Goal: Find specific page/section: Find specific page/section

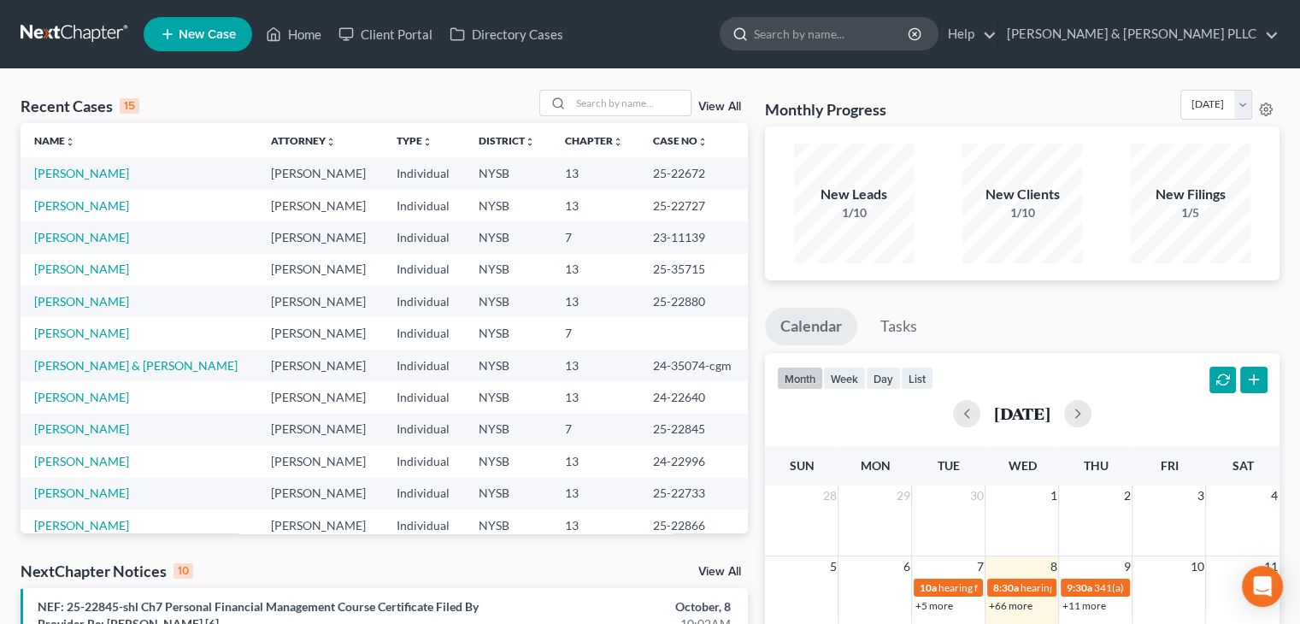
click at [869, 33] on input "search" at bounding box center [832, 34] width 156 height 32
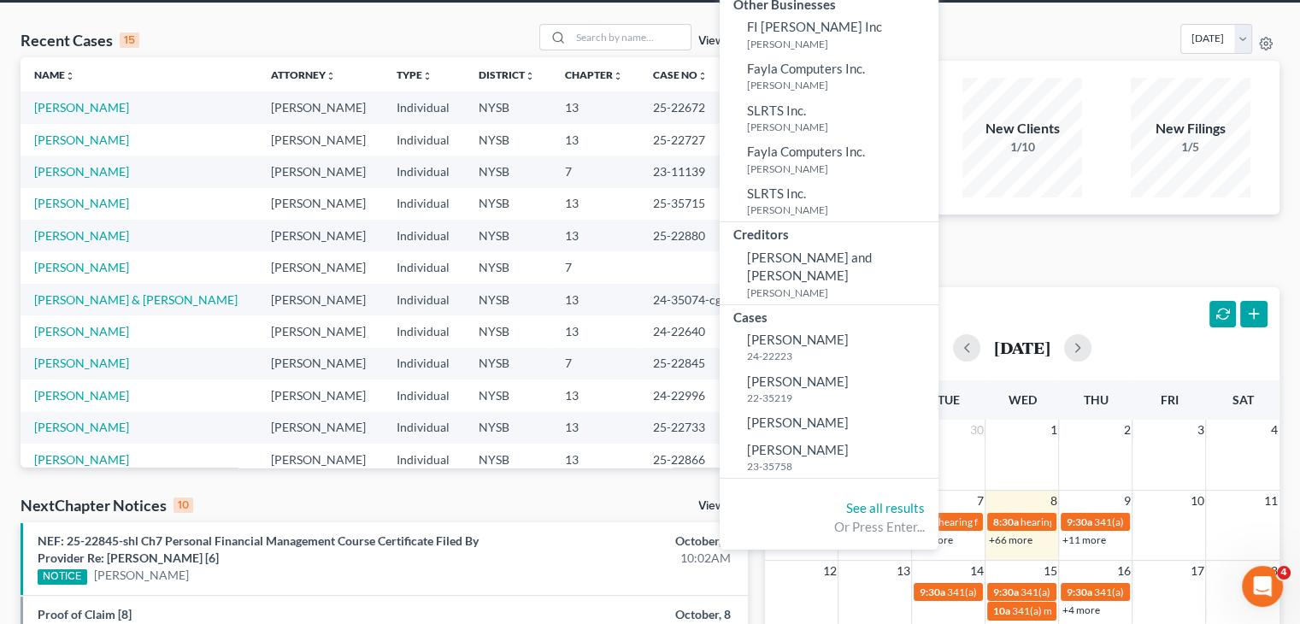
scroll to position [85, 0]
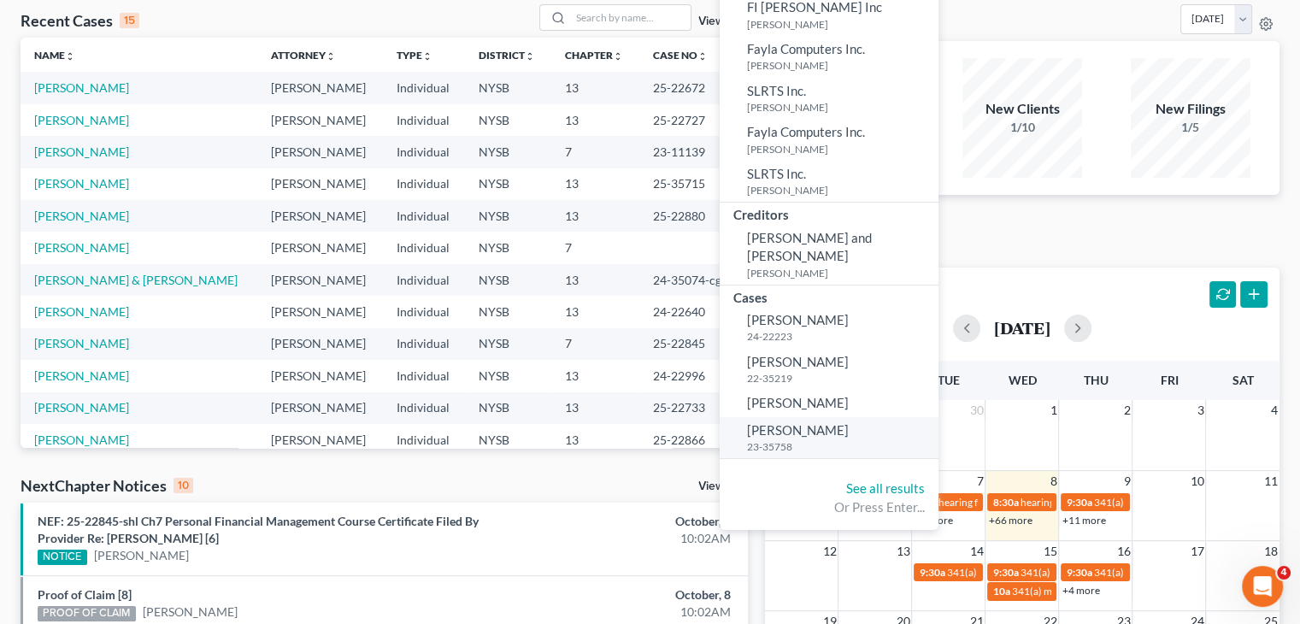
type input "[PERSON_NAME]"
click at [849, 422] on span "[PERSON_NAME]" at bounding box center [798, 429] width 102 height 15
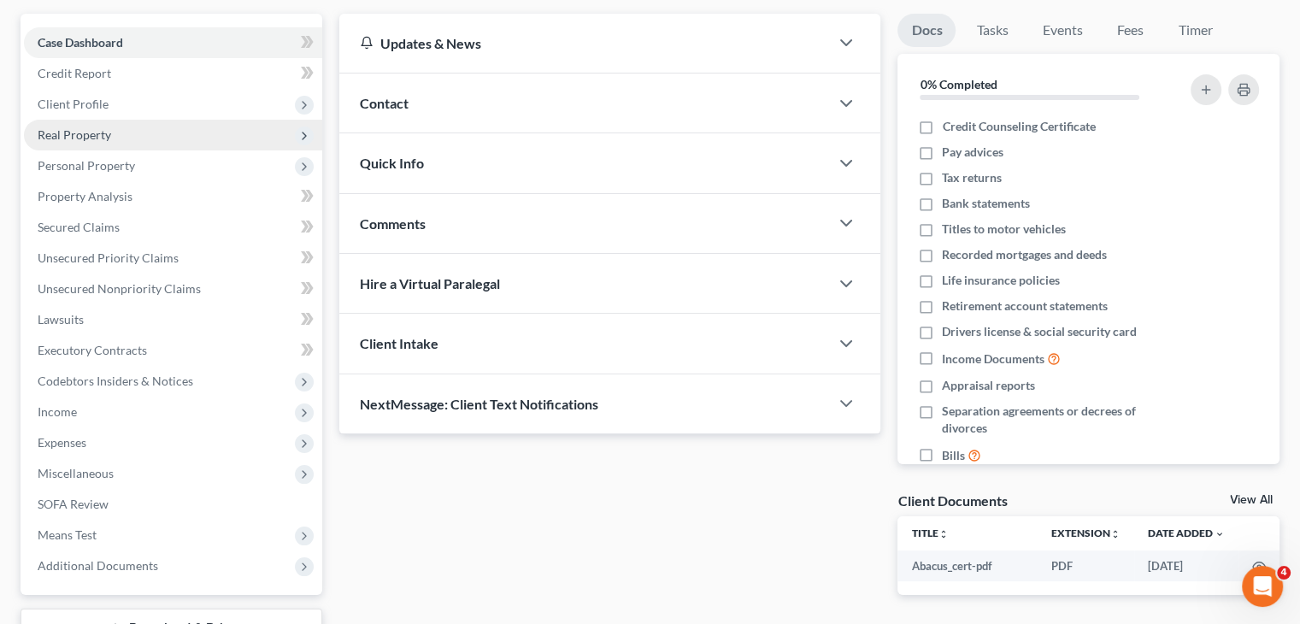
scroll to position [171, 0]
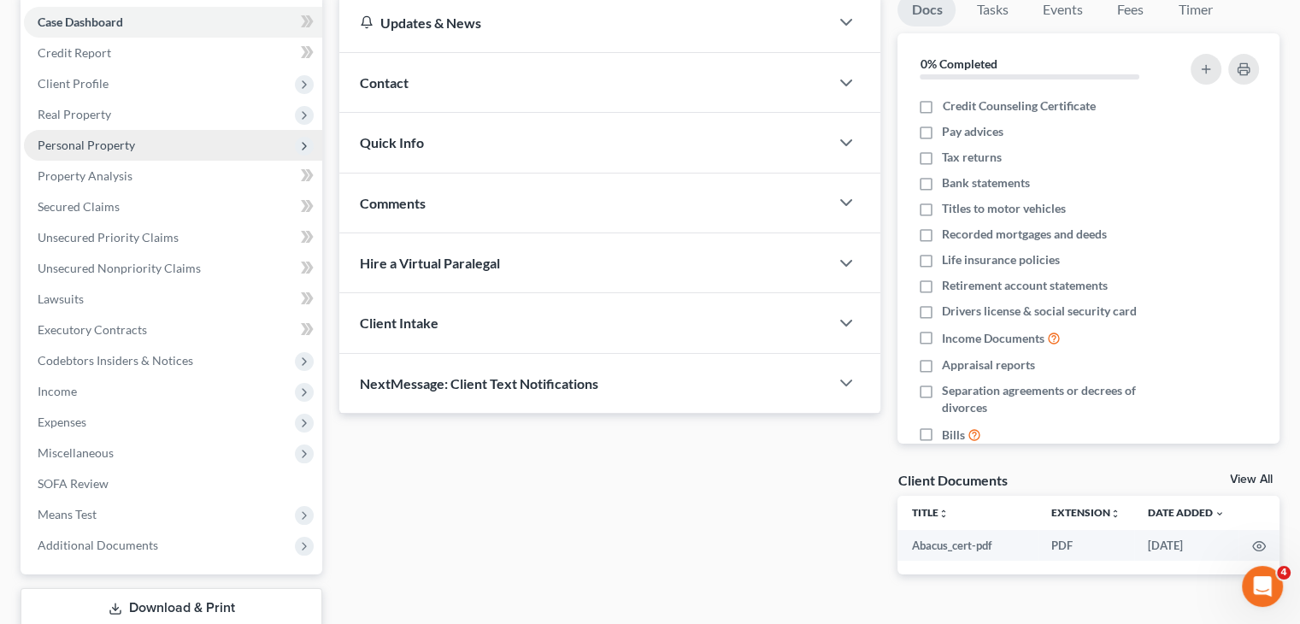
click at [151, 143] on span "Personal Property" at bounding box center [173, 145] width 298 height 31
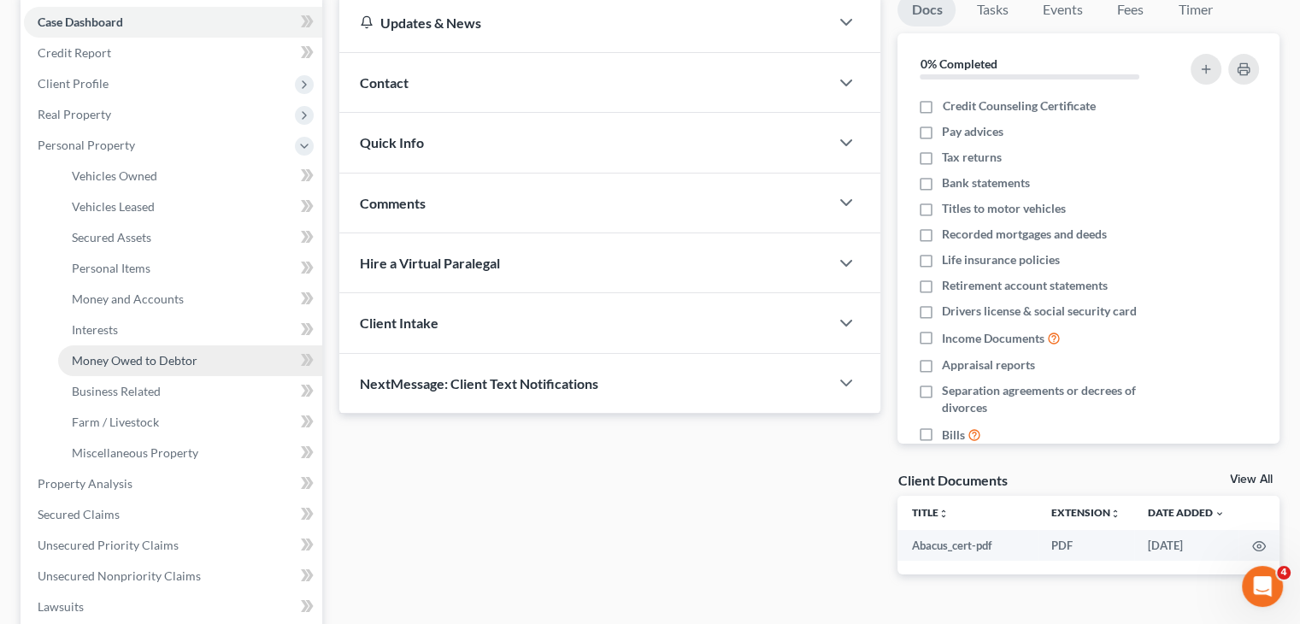
click at [101, 350] on link "Money Owed to Debtor" at bounding box center [190, 360] width 264 height 31
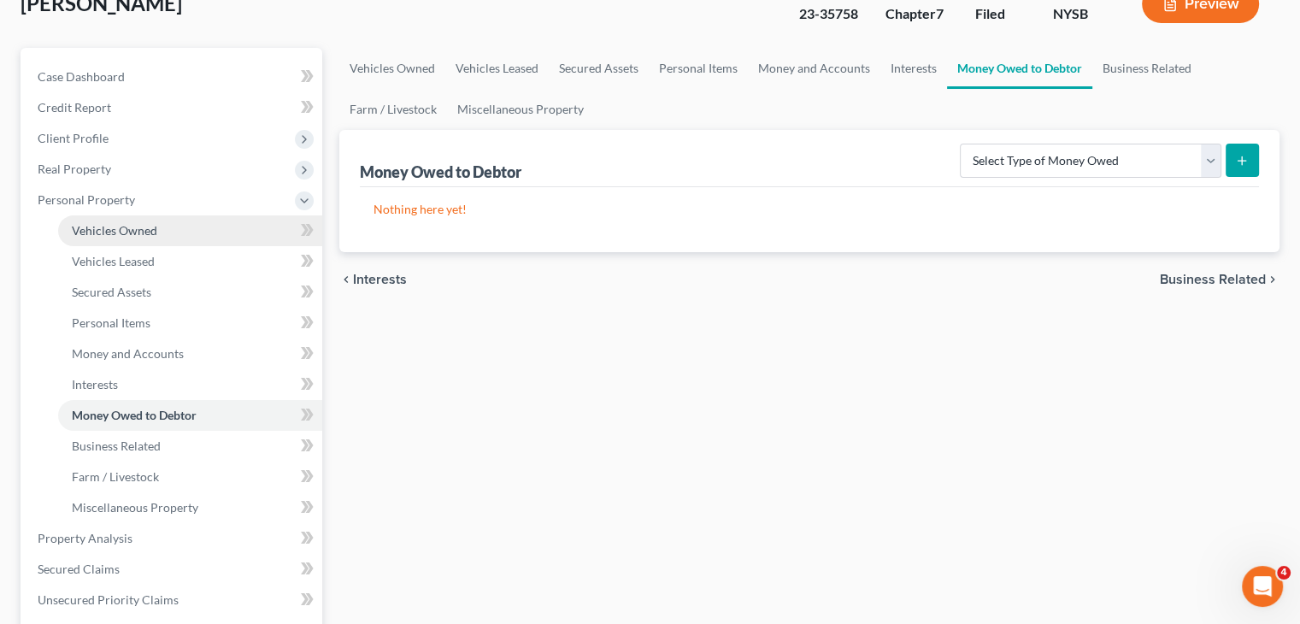
scroll to position [256, 0]
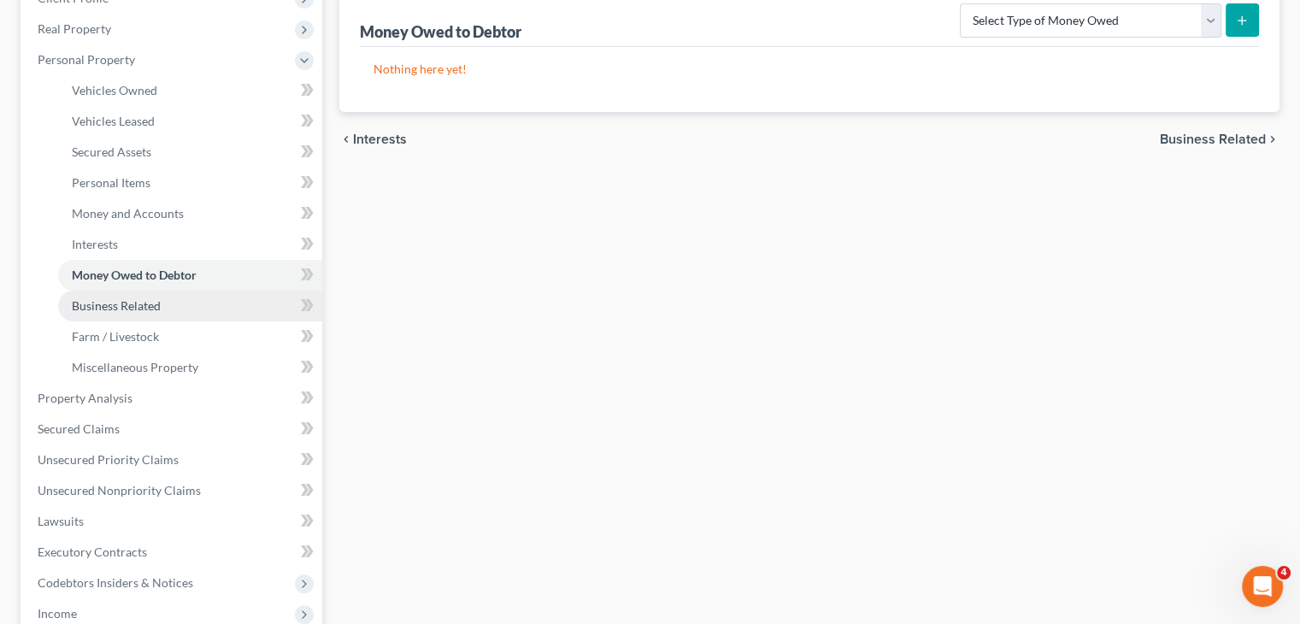
click at [109, 310] on span "Business Related" at bounding box center [116, 305] width 89 height 15
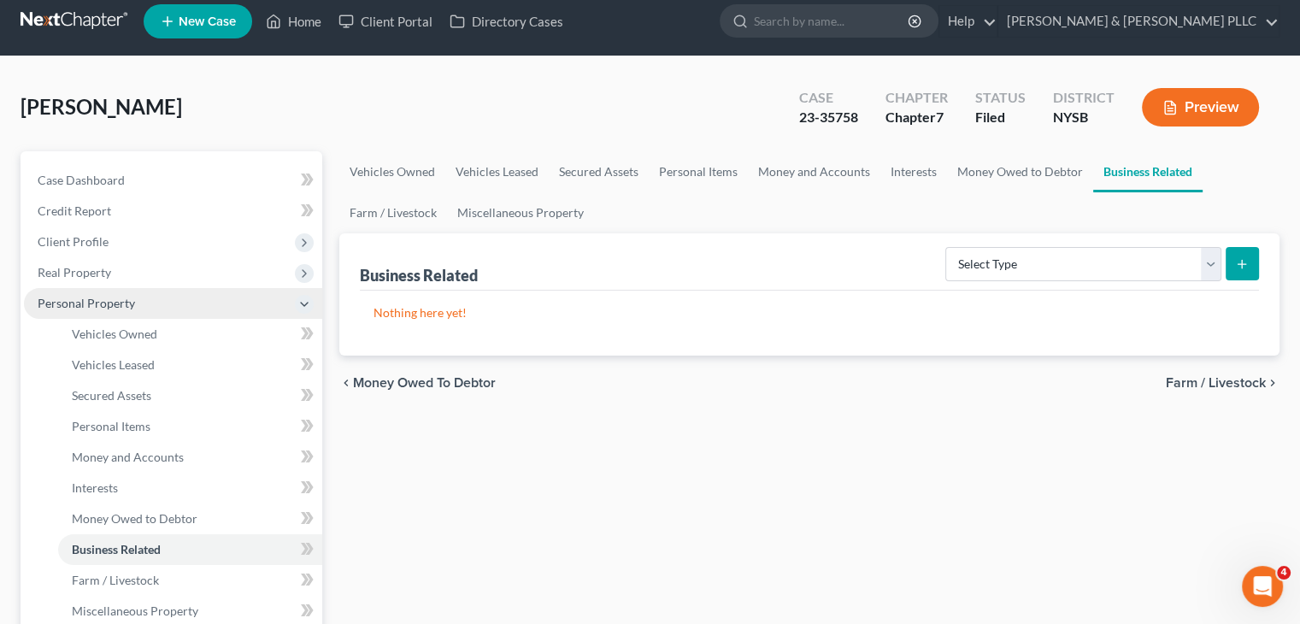
scroll to position [256, 0]
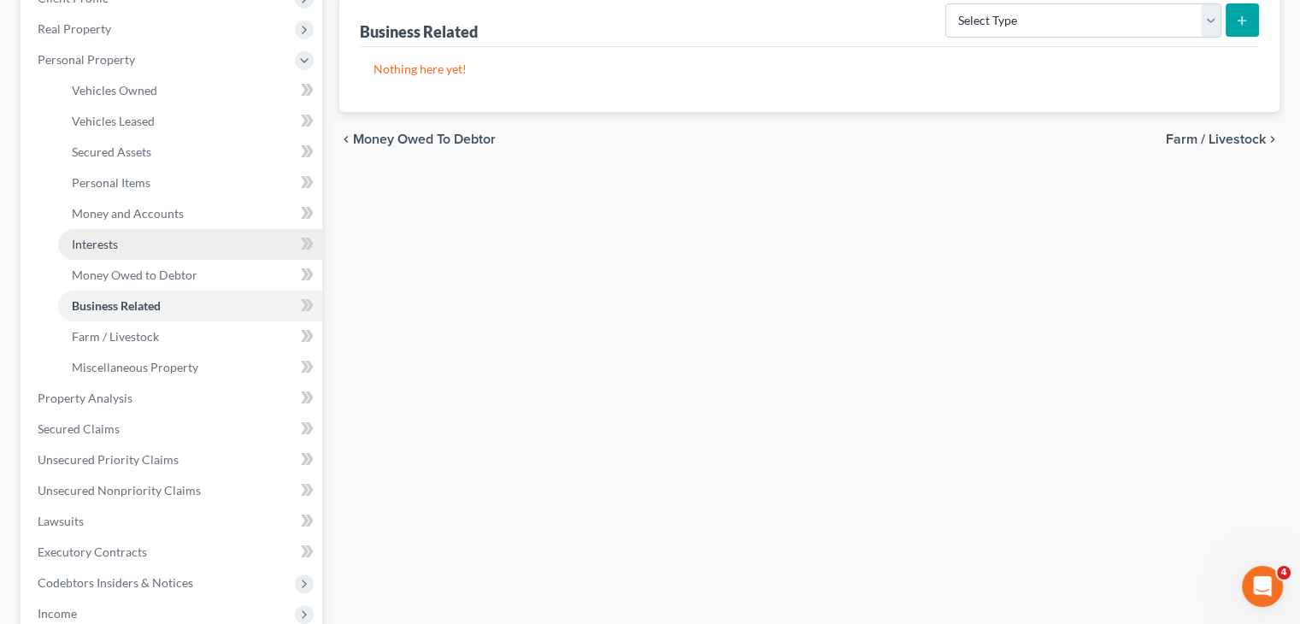
click at [95, 245] on span "Interests" at bounding box center [95, 244] width 46 height 15
